Goal: Task Accomplishment & Management: Use online tool/utility

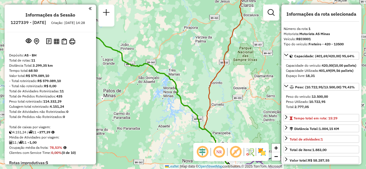
select select "**********"
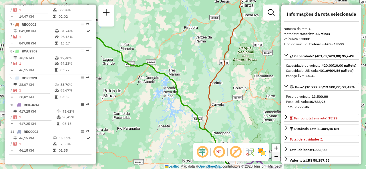
click at [274, 157] on span "−" at bounding box center [276, 156] width 4 height 7
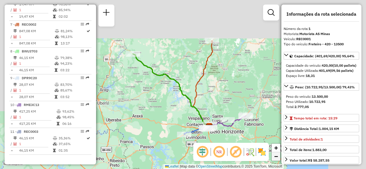
click at [274, 157] on span "−" at bounding box center [276, 156] width 4 height 7
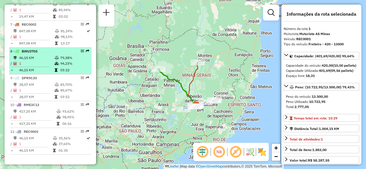
click at [70, 65] on td "94,23%" at bounding box center [74, 64] width 29 height 6
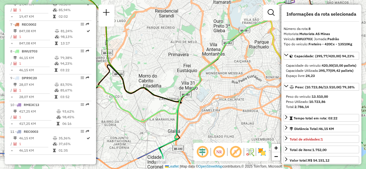
drag, startPoint x: 164, startPoint y: 87, endPoint x: 162, endPoint y: 59, distance: 27.5
click at [162, 59] on div "Janela de atendimento Grade de atendimento Capacidade Transportadoras Veículos …" at bounding box center [183, 84] width 366 height 169
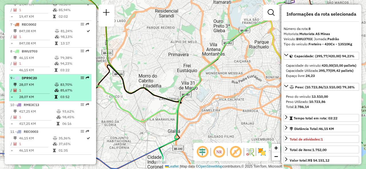
click at [81, 93] on td "85,67%" at bounding box center [74, 91] width 29 height 6
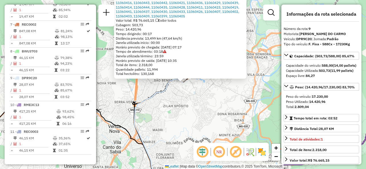
drag, startPoint x: 362, startPoint y: 47, endPoint x: 360, endPoint y: 41, distance: 6.4
click at [360, 41] on hb-router-mapa "Informações da Sessão 1227339 - 11/08/2025 Criação: 09/08/2025 14:28 Depósito: …" at bounding box center [183, 84] width 366 height 169
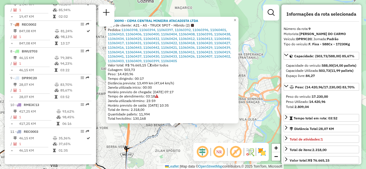
drag, startPoint x: 166, startPoint y: 93, endPoint x: 158, endPoint y: 142, distance: 49.7
click at [158, 142] on div "90600090 - CEMA CENTRAL MINEIRA ATACADISTA LTDA Tipo de cliente: A21 - AS - TRU…" at bounding box center [183, 84] width 366 height 169
click at [236, 18] on span "×" at bounding box center [234, 20] width 3 height 5
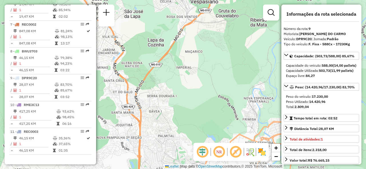
drag, startPoint x: 173, startPoint y: 65, endPoint x: 180, endPoint y: 107, distance: 42.3
click at [180, 107] on div "Janela de atendimento Grade de atendimento Capacidade Transportadoras Veículos …" at bounding box center [183, 84] width 366 height 169
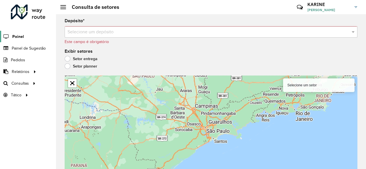
scroll to position [1, 0]
click at [19, 17] on div at bounding box center [28, 12] width 35 height 15
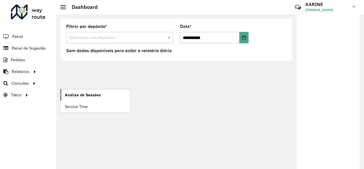
click at [70, 99] on link "Análise de Sessões" at bounding box center [95, 94] width 70 height 11
click at [78, 96] on span "Análise de Sessões" at bounding box center [83, 95] width 36 height 6
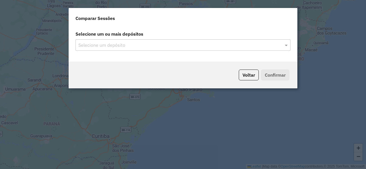
click at [116, 50] on div "Selecione um depósito" at bounding box center [182, 44] width 215 height 11
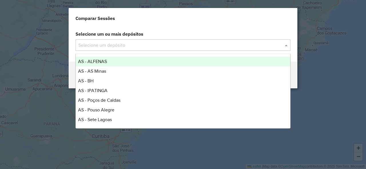
click at [118, 49] on div "Selecione um depósito" at bounding box center [182, 44] width 215 height 11
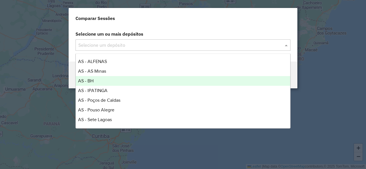
click at [96, 84] on div "AS - BH" at bounding box center [183, 81] width 214 height 10
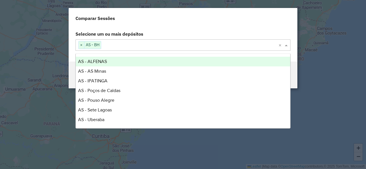
click at [192, 24] on div "Comparar Sessões" at bounding box center [183, 17] width 228 height 18
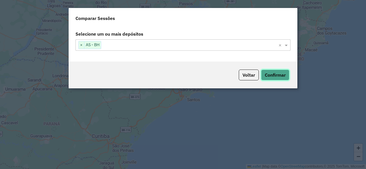
click at [271, 74] on button "Confirmar" at bounding box center [275, 75] width 28 height 11
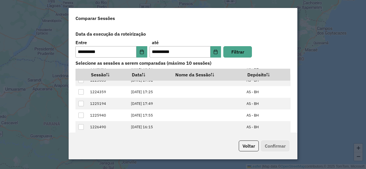
scroll to position [34, 0]
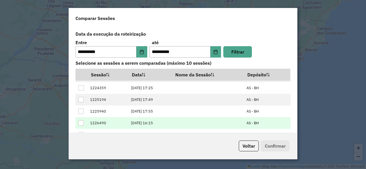
click at [79, 121] on div at bounding box center [80, 123] width 5 height 5
click at [278, 147] on button "Confirmar" at bounding box center [275, 146] width 28 height 11
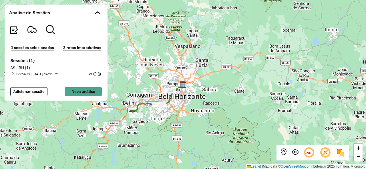
click at [12, 73] on em at bounding box center [12, 74] width 3 height 3
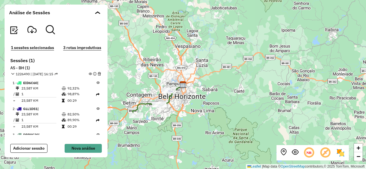
click at [47, 32] on em at bounding box center [50, 29] width 9 height 9
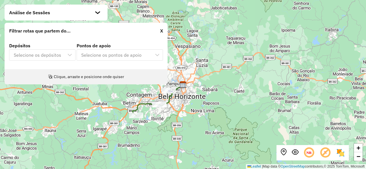
click at [61, 57] on p-multiselect "Selecione os depósitos" at bounding box center [42, 55] width 66 height 5
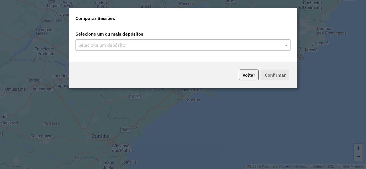
click at [139, 43] on input "text" at bounding box center [180, 45] width 206 height 7
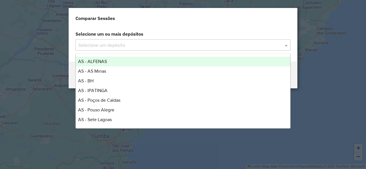
click at [272, 45] on input "text" at bounding box center [180, 45] width 206 height 7
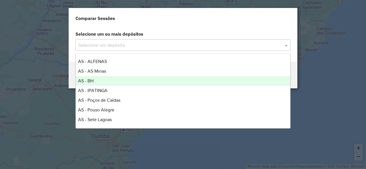
click at [93, 81] on span "AS - BH" at bounding box center [85, 81] width 15 height 5
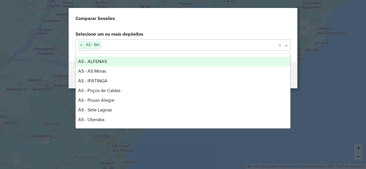
click at [222, 27] on div "Selecione um ou mais depósitos Selecione um depósito × AS - BH ×" at bounding box center [183, 43] width 228 height 35
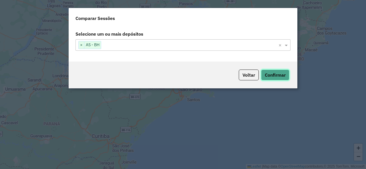
click at [274, 75] on button "Confirmar" at bounding box center [275, 75] width 28 height 11
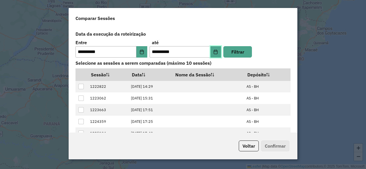
click at [213, 52] on icon "Choose Date" at bounding box center [215, 52] width 5 height 5
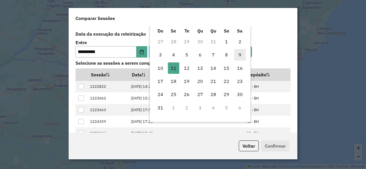
click at [239, 56] on span "9" at bounding box center [239, 54] width 11 height 11
type input "**********"
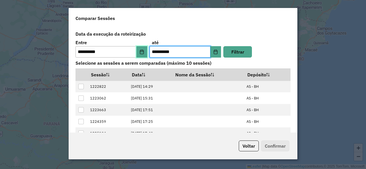
click at [139, 50] on icon "Choose Date" at bounding box center [141, 52] width 5 height 5
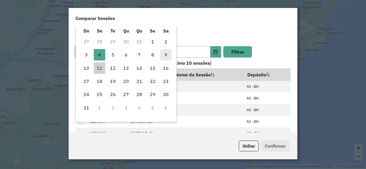
click at [164, 54] on span "9" at bounding box center [165, 54] width 11 height 11
type input "**********"
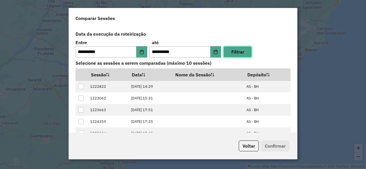
click at [233, 50] on button "Filtrar" at bounding box center [237, 51] width 29 height 11
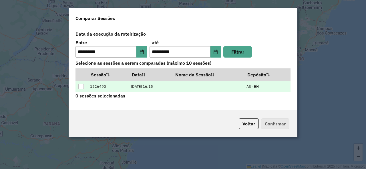
click at [81, 84] on div at bounding box center [80, 86] width 5 height 5
click at [275, 124] on button "Confirmar" at bounding box center [275, 124] width 28 height 11
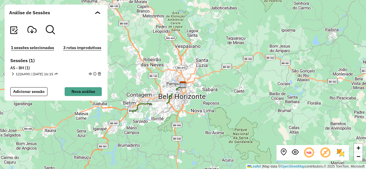
click at [148, 83] on div "+ − Leaflet | Map data © OpenStreetMap contributors,© 2025 TomTom, Microsoft" at bounding box center [183, 84] width 366 height 169
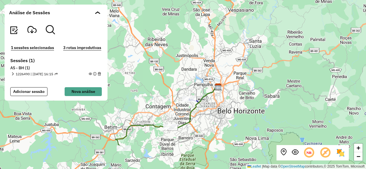
click at [151, 94] on div "+ − Leaflet | Map data © OpenStreetMap contributors,© 2025 TomTom, Microsoft" at bounding box center [183, 84] width 366 height 169
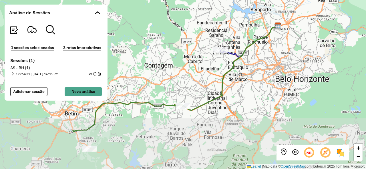
drag, startPoint x: 186, startPoint y: 112, endPoint x: 180, endPoint y: 50, distance: 62.9
click at [180, 50] on div "+ − Leaflet | Map data © OpenStreetMap contributors,© 2025 TomTom, Microsoft" at bounding box center [183, 84] width 366 height 169
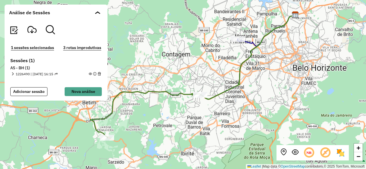
drag, startPoint x: 180, startPoint y: 50, endPoint x: 198, endPoint y: 45, distance: 18.9
click at [198, 45] on div "+ − Leaflet | Map data © OpenStreetMap contributors,© 2025 TomTom, Microsoft" at bounding box center [183, 84] width 366 height 169
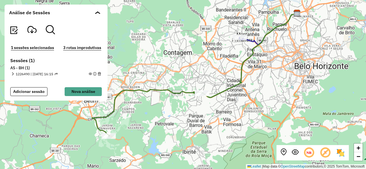
click at [13, 73] on em at bounding box center [12, 74] width 3 height 3
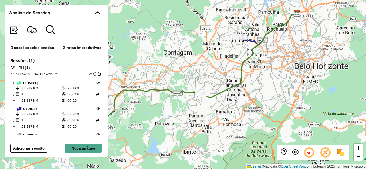
click at [24, 87] on td "23,587 KM" at bounding box center [41, 89] width 40 height 6
click at [23, 85] on span "EID6C60 |" at bounding box center [29, 83] width 17 height 4
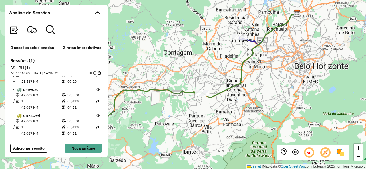
scroll to position [45, 0]
click at [67, 101] on td "85,31%" at bounding box center [81, 102] width 29 height 6
click at [71, 103] on td "85,31%" at bounding box center [81, 102] width 29 height 6
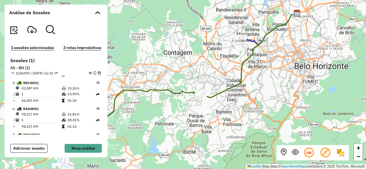
scroll to position [107, 0]
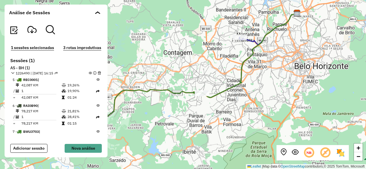
click at [324, 156] on icon at bounding box center [325, 153] width 12 height 12
click at [311, 156] on icon at bounding box center [309, 153] width 12 height 12
click at [283, 154] on em at bounding box center [283, 152] width 7 height 7
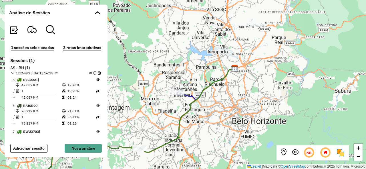
drag, startPoint x: 218, startPoint y: 119, endPoint x: 271, endPoint y: 98, distance: 57.2
click at [271, 98] on div "+ − Leaflet | Map data © OpenStreetMap contributors,© 2025 TomTom, Microsoft" at bounding box center [183, 84] width 366 height 169
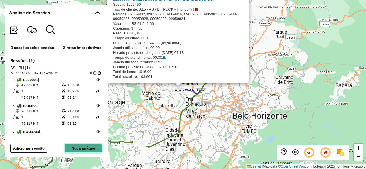
click at [78, 148] on button "Nova análise" at bounding box center [83, 148] width 37 height 9
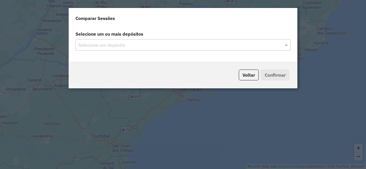
click at [140, 47] on input "text" at bounding box center [180, 45] width 206 height 7
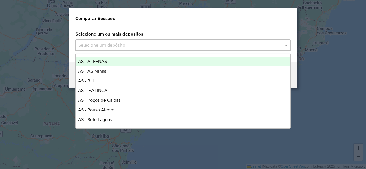
click at [132, 45] on input "text" at bounding box center [180, 45] width 206 height 7
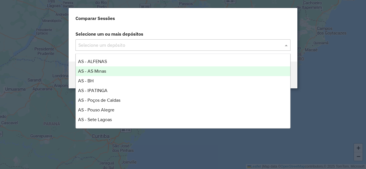
click at [104, 71] on span "AS - AS Minas" at bounding box center [92, 71] width 28 height 5
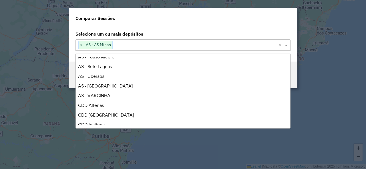
scroll to position [38, 0]
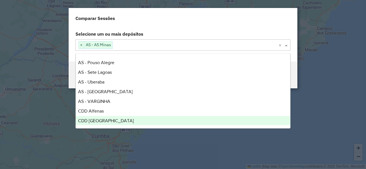
click at [127, 119] on div "CDD Belo Horizonte" at bounding box center [183, 121] width 214 height 10
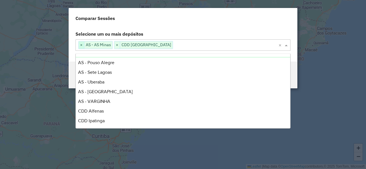
click at [81, 45] on span "×" at bounding box center [82, 45] width 6 height 7
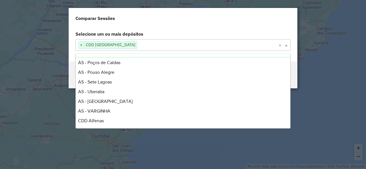
scroll to position [47, 0]
click at [164, 31] on label "Selecione um ou mais depósitos" at bounding box center [183, 34] width 222 height 11
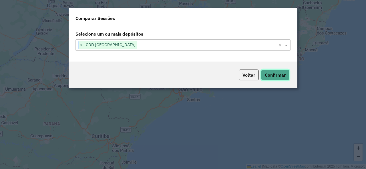
click at [270, 73] on button "Confirmar" at bounding box center [275, 75] width 28 height 11
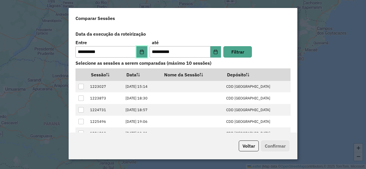
click at [140, 51] on icon "Choose Date" at bounding box center [142, 52] width 4 height 5
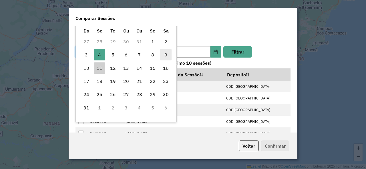
click at [166, 56] on span "9" at bounding box center [165, 54] width 11 height 11
type input "**********"
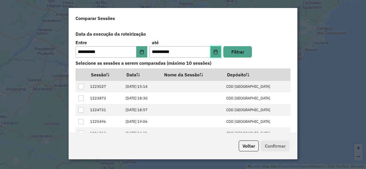
click at [211, 51] on button "Choose Date" at bounding box center [215, 51] width 11 height 11
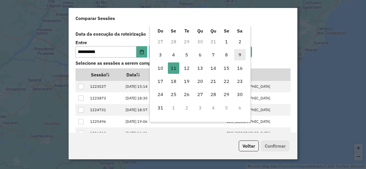
click at [236, 55] on span "9" at bounding box center [239, 54] width 11 height 11
type input "**********"
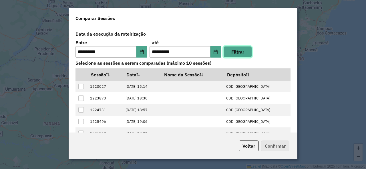
click at [237, 54] on button "Filtrar" at bounding box center [237, 51] width 29 height 11
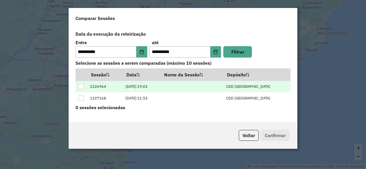
click at [83, 87] on div at bounding box center [80, 86] width 5 height 5
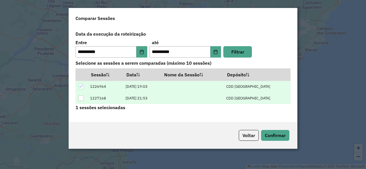
click at [81, 95] on td at bounding box center [81, 99] width 12 height 12
click at [81, 99] on div at bounding box center [80, 98] width 5 height 5
click at [276, 140] on button "Confirmar" at bounding box center [275, 135] width 28 height 11
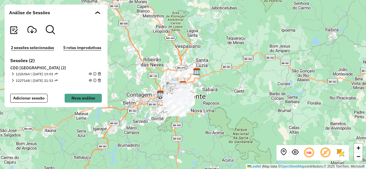
click at [213, 91] on div "+ − Leaflet | Map data © OpenStreetMap contributors,© 2025 TomTom, Microsoft" at bounding box center [183, 84] width 366 height 169
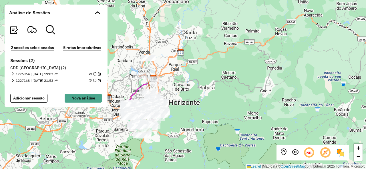
click at [184, 98] on div "+ − Leaflet | Map data © OpenStreetMap contributors,© 2025 TomTom, Microsoft" at bounding box center [183, 84] width 366 height 169
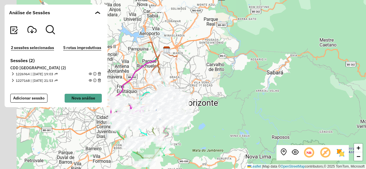
drag, startPoint x: 171, startPoint y: 101, endPoint x: 224, endPoint y: 88, distance: 54.0
click at [224, 88] on div "+ − Leaflet | Map data © OpenStreetMap contributors,© 2025 TomTom, Microsoft" at bounding box center [183, 84] width 366 height 169
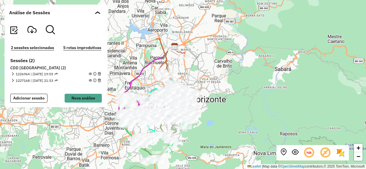
click at [13, 73] on em at bounding box center [12, 74] width 3 height 3
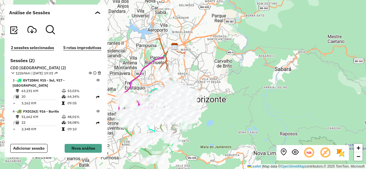
scroll to position [75, 0]
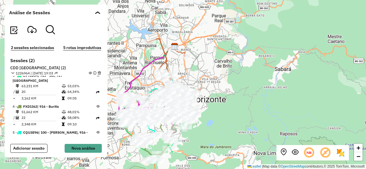
click at [96, 91] on icon at bounding box center [97, 92] width 3 height 3
click at [93, 74] on em at bounding box center [94, 73] width 3 height 3
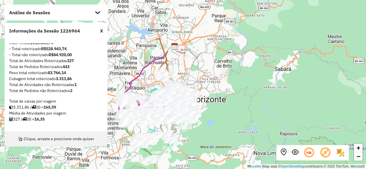
scroll to position [10, 0]
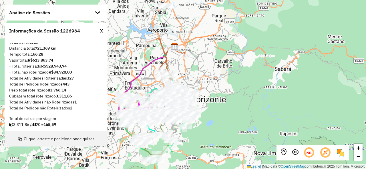
click at [102, 33] on div "X" at bounding box center [101, 30] width 3 height 7
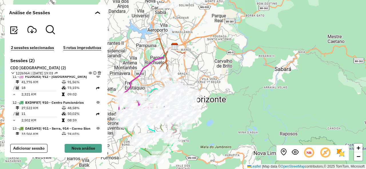
scroll to position [308, 0]
